Goal: Task Accomplishment & Management: Manage account settings

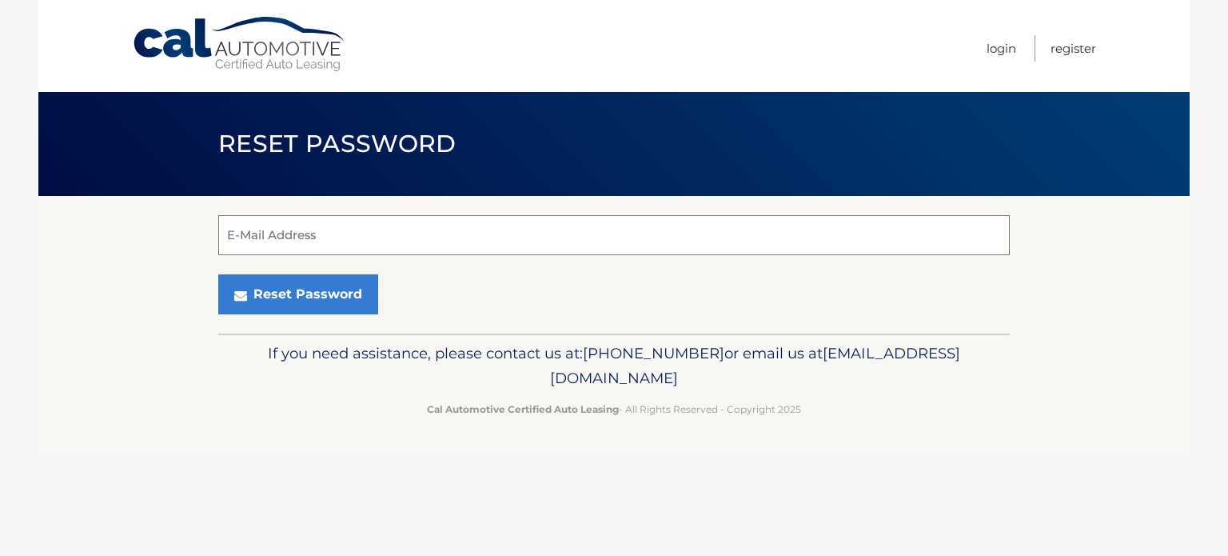
click at [310, 234] on input "E-Mail Address" at bounding box center [614, 235] width 792 height 40
type input "[EMAIL_ADDRESS][DOMAIN_NAME]"
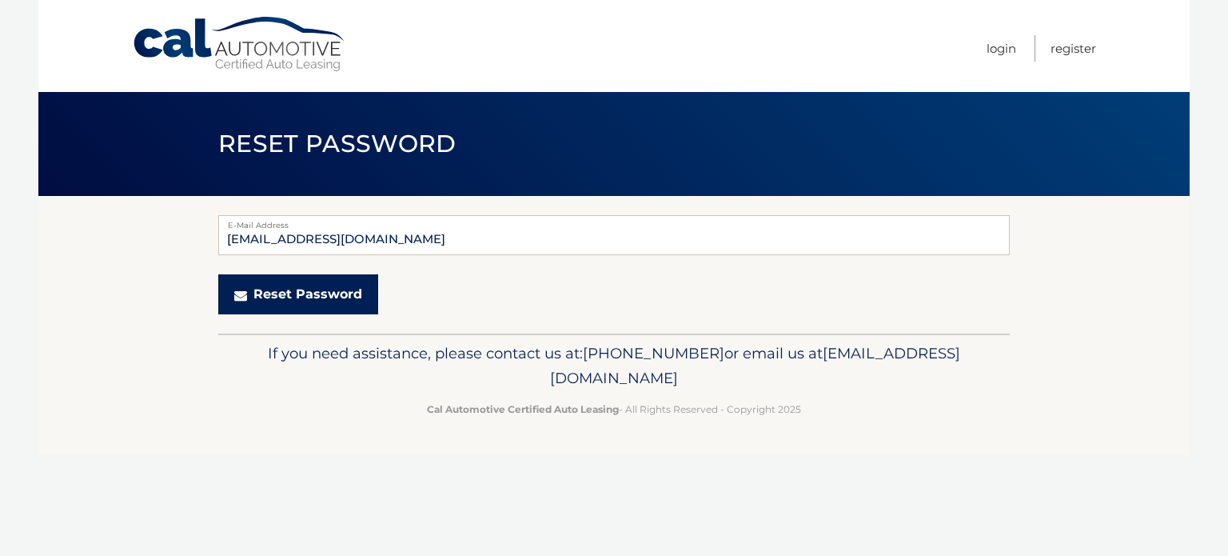
click at [312, 292] on button "Reset Password" at bounding box center [298, 294] width 160 height 40
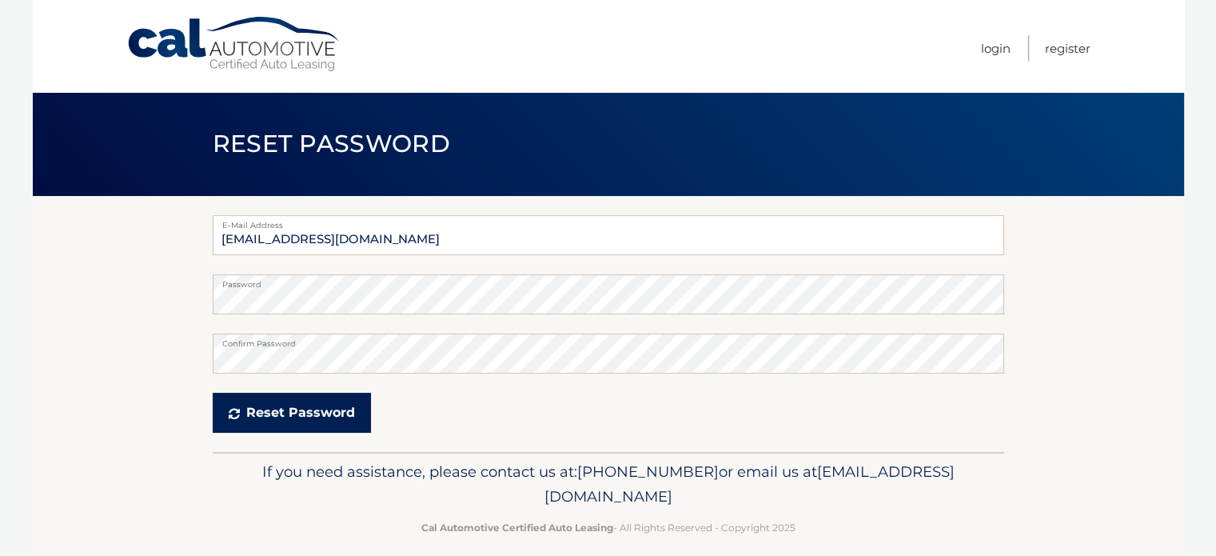
click at [275, 406] on button "Reset Password" at bounding box center [292, 413] width 158 height 40
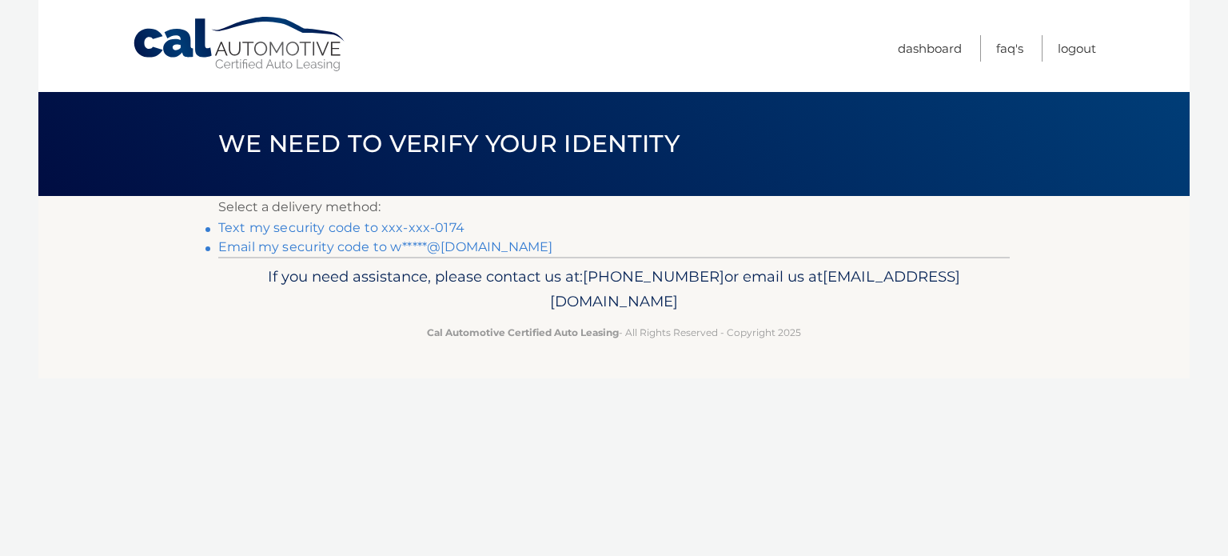
click at [291, 229] on link "Text my security code to xxx-xxx-0174" at bounding box center [341, 227] width 246 height 15
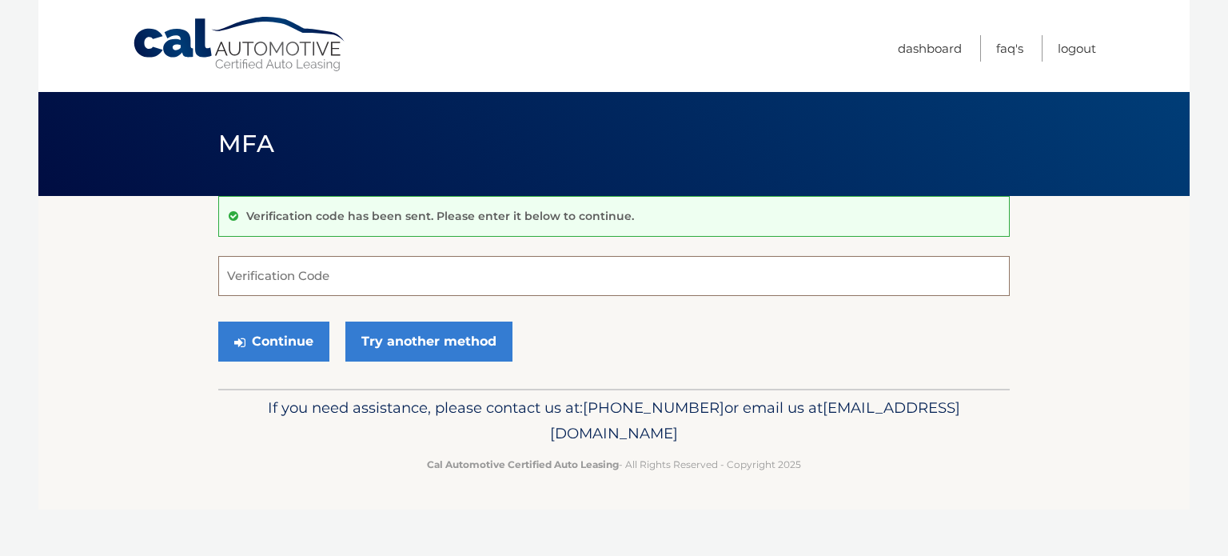
click at [265, 278] on input "Verification Code" at bounding box center [614, 276] width 792 height 40
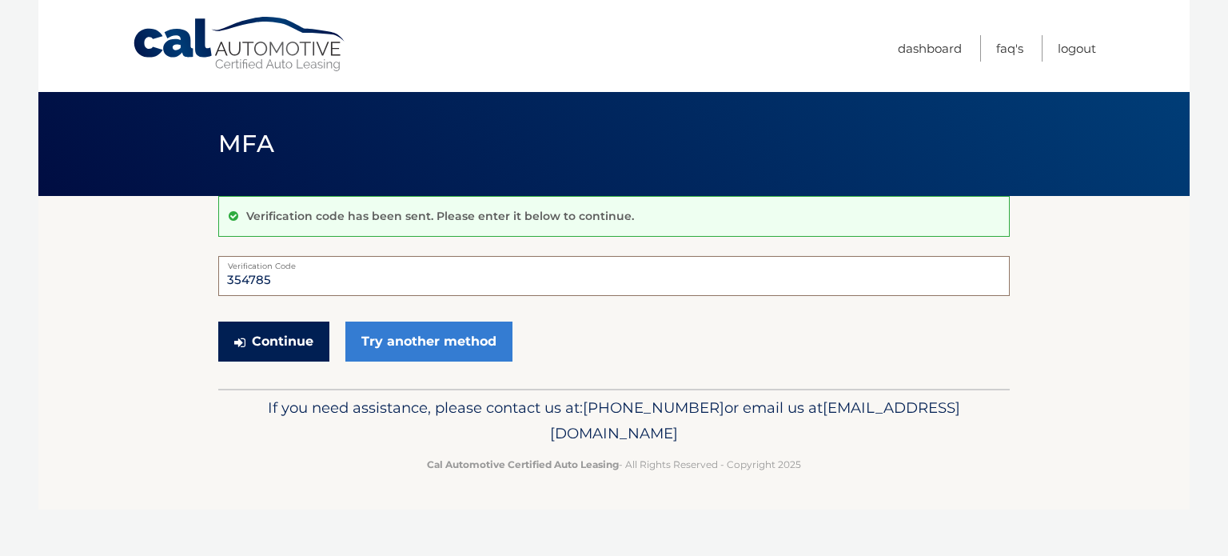
type input "354785"
click at [285, 341] on button "Continue" at bounding box center [273, 341] width 111 height 40
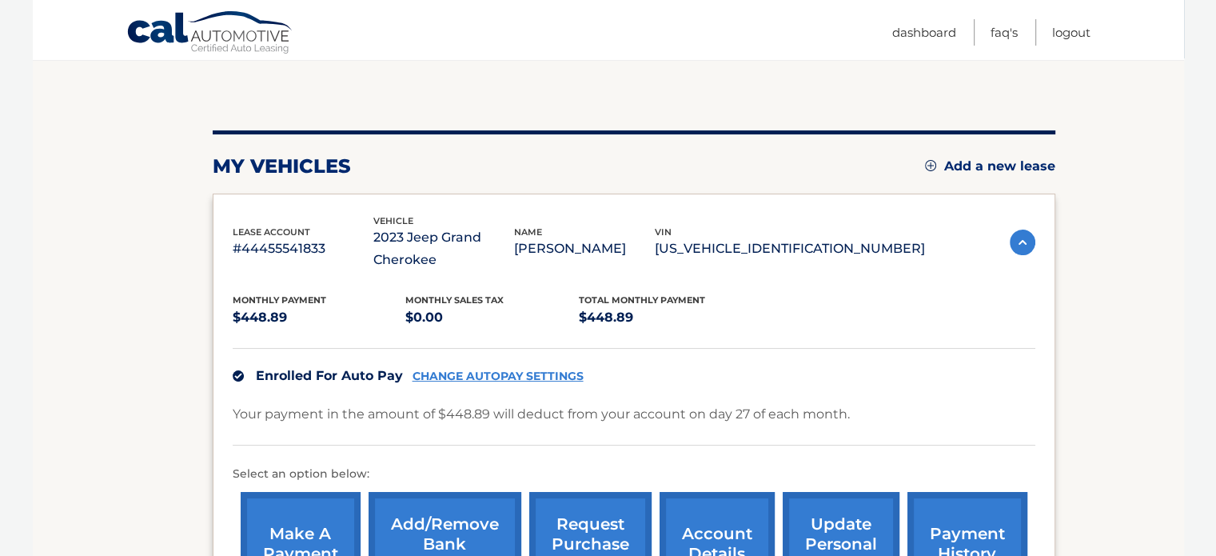
scroll to position [142, 0]
